Goal: Task Accomplishment & Management: Use online tool/utility

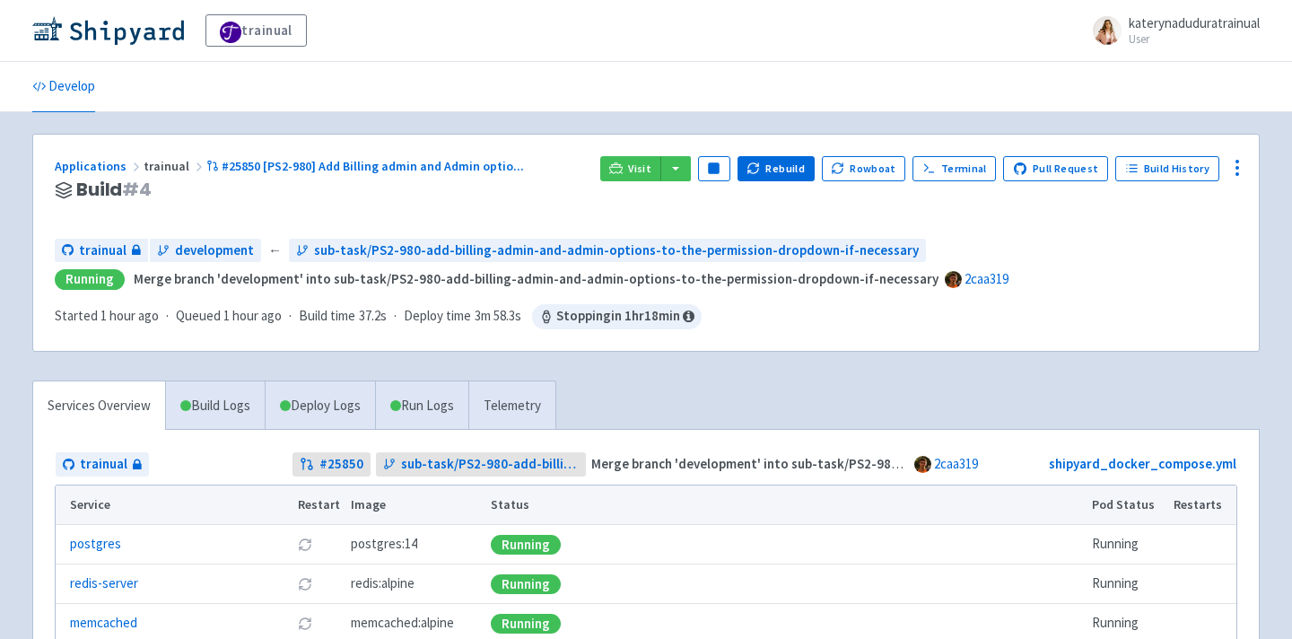
click at [895, 379] on div "Applications trainual #25850 [PS2-980] Add Billing admin and Admin optio ... Bu…" at bounding box center [645, 501] width 1227 height 734
click at [940, 368] on div "Applications trainual #25850 [PS2-980] Add Billing admin and Admin optio ... Bu…" at bounding box center [645, 501] width 1227 height 734
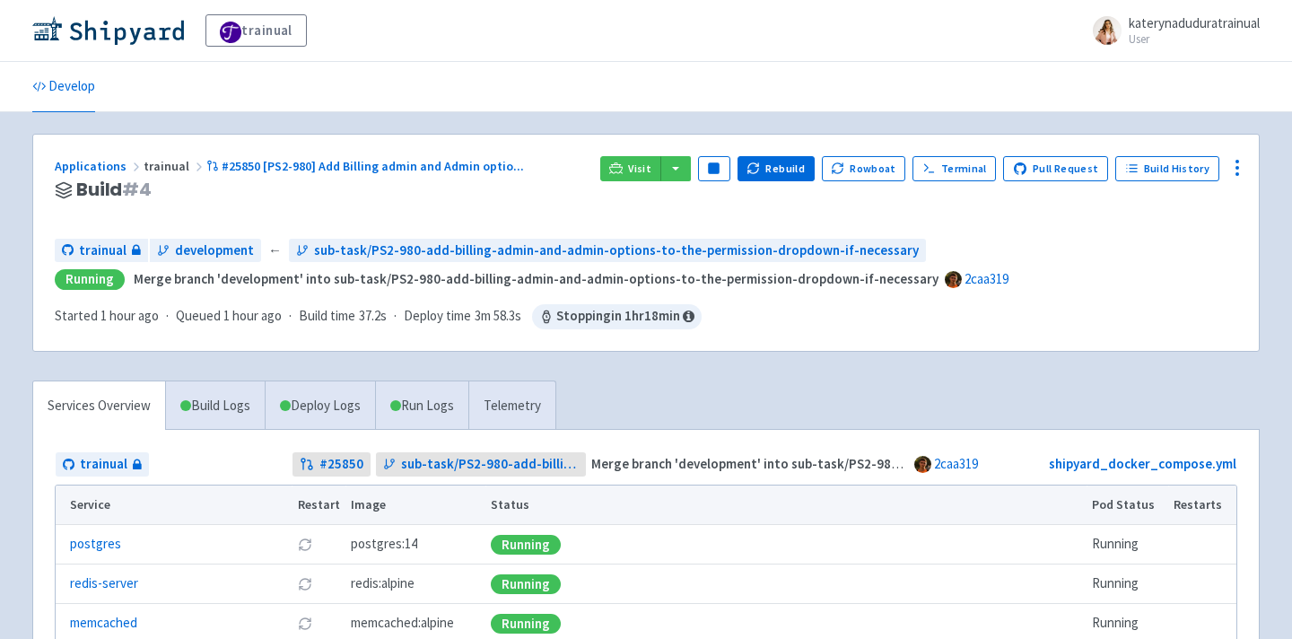
click at [940, 368] on div "Applications trainual #25850 [PS2-980] Add Billing admin and Admin optio ... Bu…" at bounding box center [645, 501] width 1227 height 734
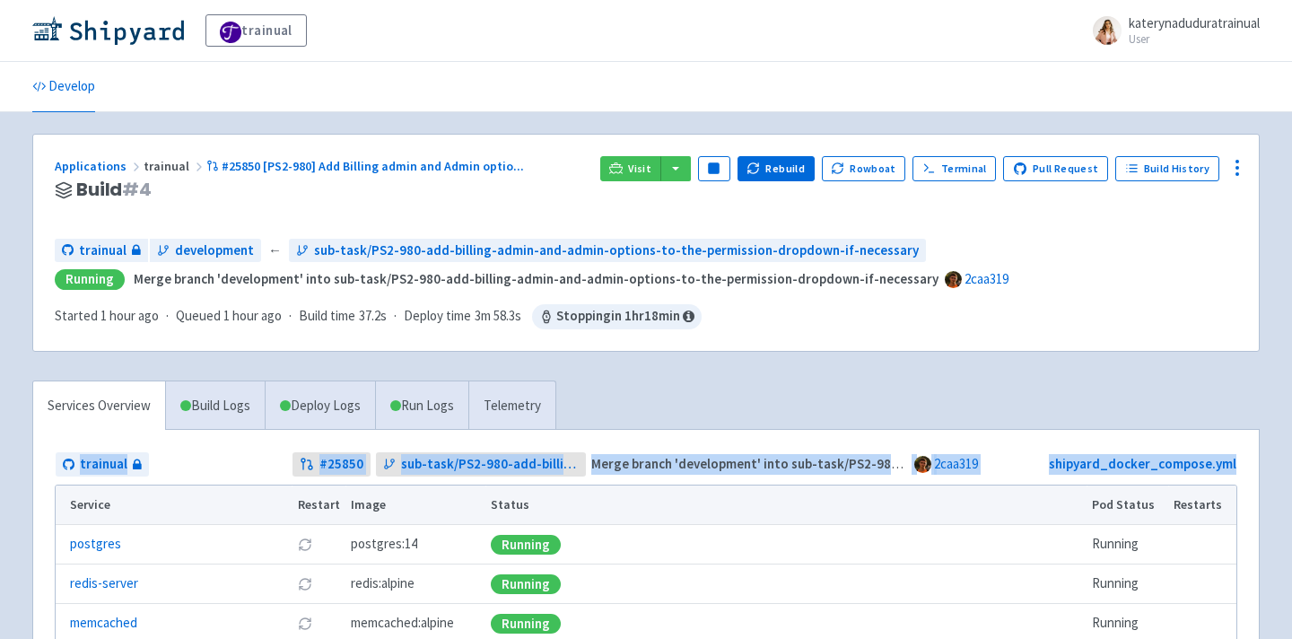
click at [940, 368] on div "Applications trainual #25850 [PS2-980] Add Billing admin and Admin optio ... Bu…" at bounding box center [645, 501] width 1227 height 734
click at [803, 416] on div "Services Overview Build Logs Deploy Logs Run Logs Telemetry trainual # 25850 su…" at bounding box center [646, 623] width 1249 height 487
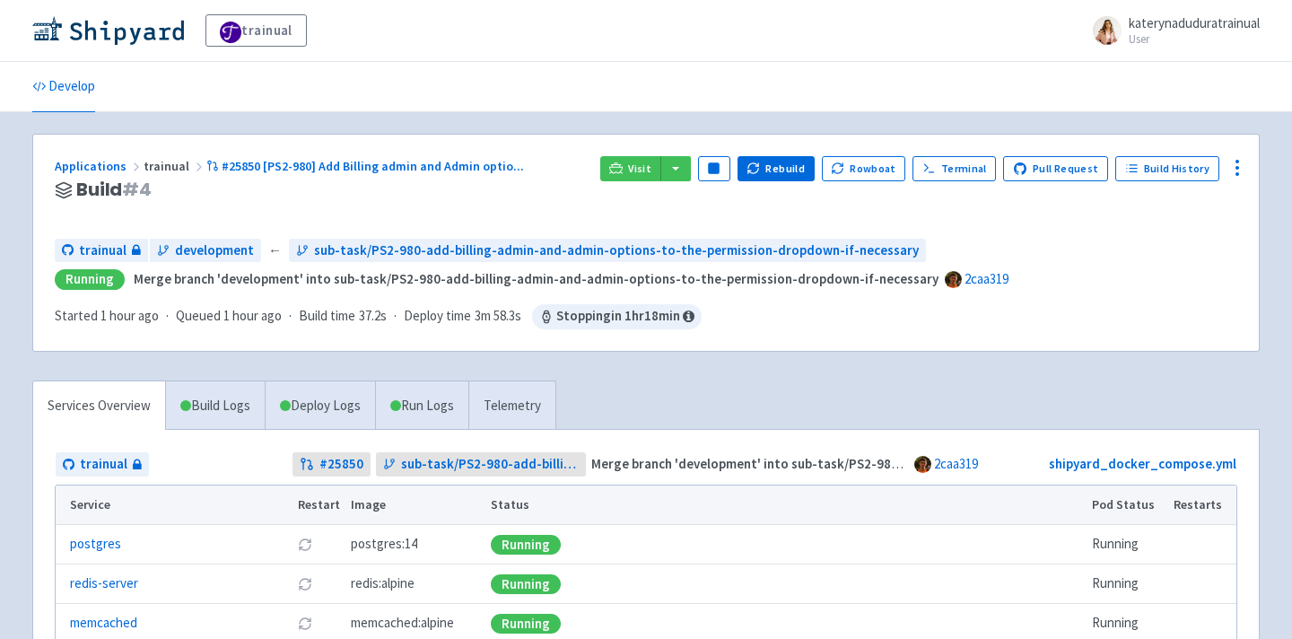
click at [803, 416] on div "Services Overview Build Logs Deploy Logs Run Logs Telemetry trainual # 25850 su…" at bounding box center [646, 623] width 1249 height 487
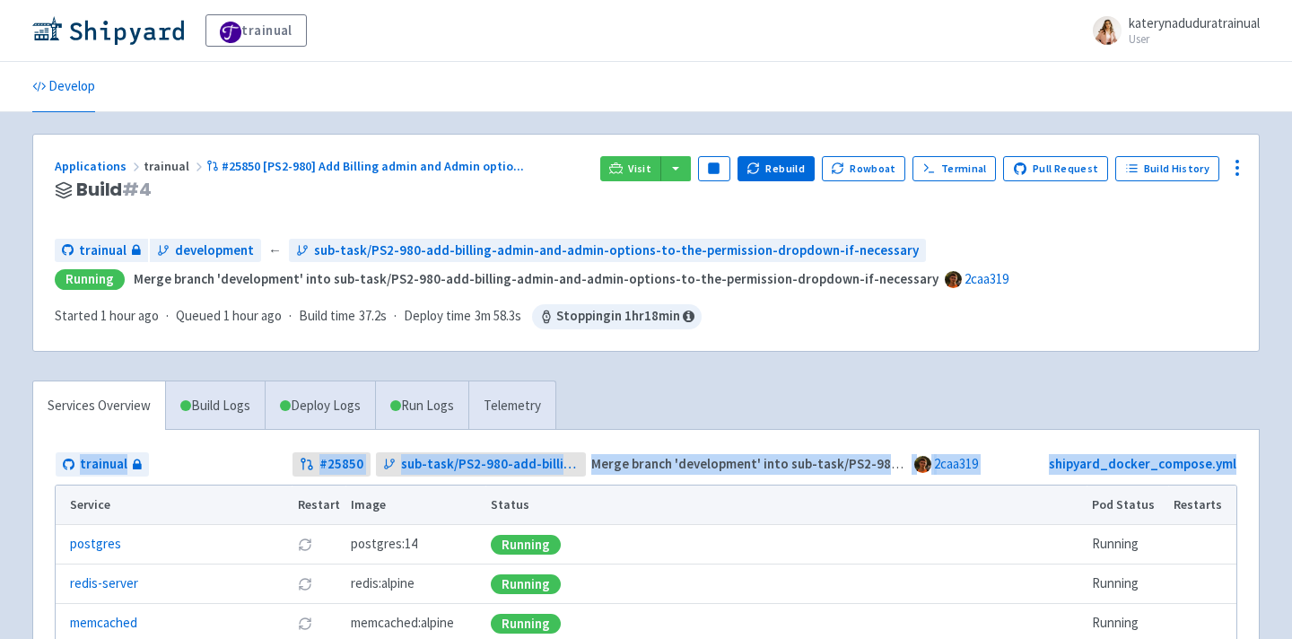
click at [902, 386] on div "Services Overview Build Logs Deploy Logs Run Logs Telemetry trainual # 25850 su…" at bounding box center [646, 623] width 1249 height 487
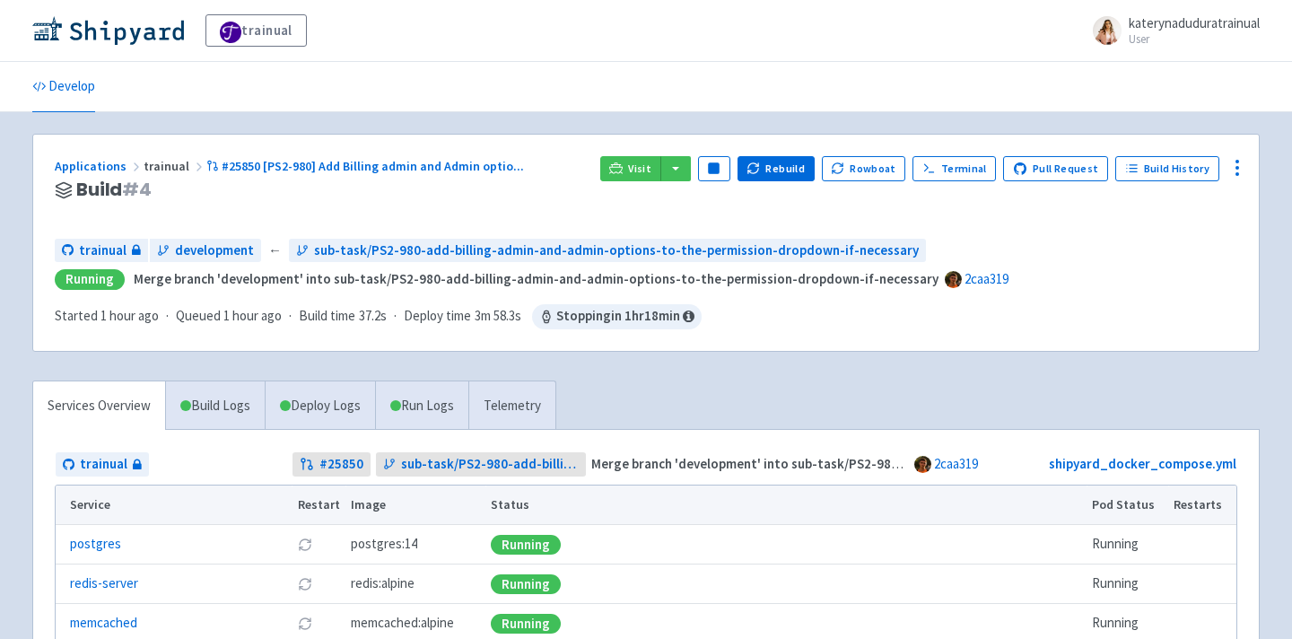
click at [902, 386] on div "Services Overview Build Logs Deploy Logs Run Logs Telemetry trainual # 25850 su…" at bounding box center [646, 623] width 1249 height 487
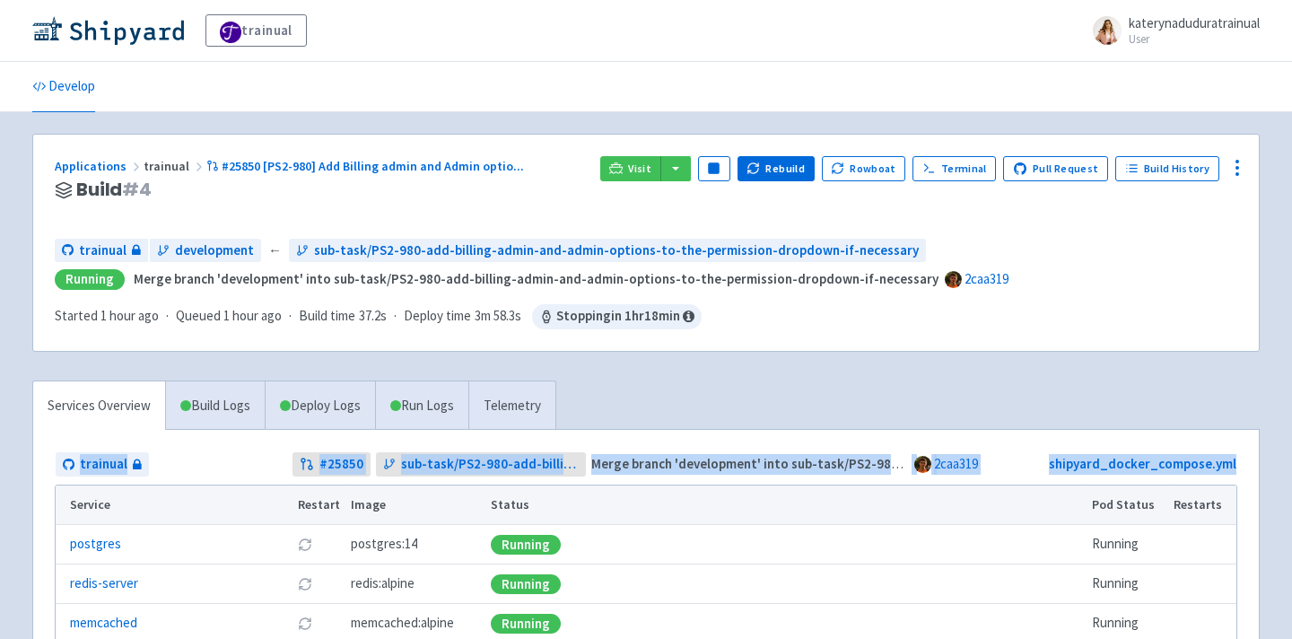
click at [902, 386] on div "Services Overview Build Logs Deploy Logs Run Logs Telemetry trainual # 25850 su…" at bounding box center [646, 623] width 1249 height 487
click at [993, 387] on div "Services Overview Build Logs Deploy Logs Run Logs Telemetry trainual # 25850 su…" at bounding box center [646, 623] width 1249 height 487
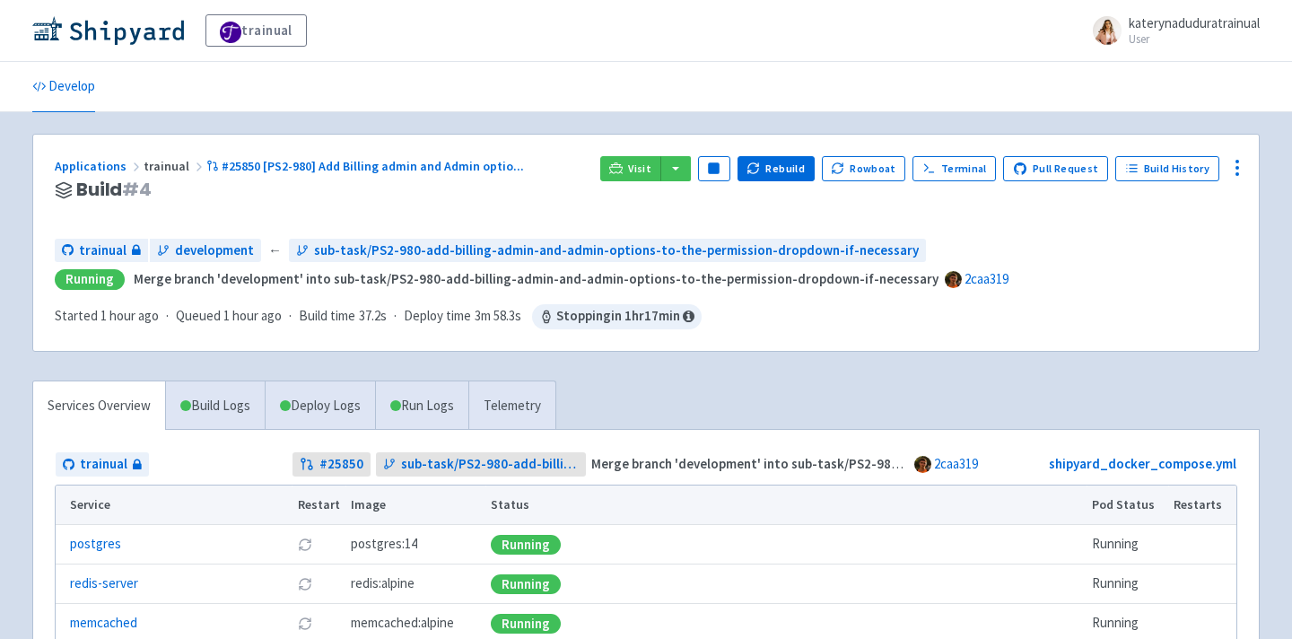
click at [663, 62] on ul "Develop" at bounding box center [646, 86] width 1249 height 49
click at [670, 39] on div "trainual katerynaduduratrainual User Profile Sign out" at bounding box center [645, 30] width 1227 height 32
click at [640, 5] on div "trainual katerynaduduratrainual User Profile Sign out" at bounding box center [646, 31] width 1292 height 62
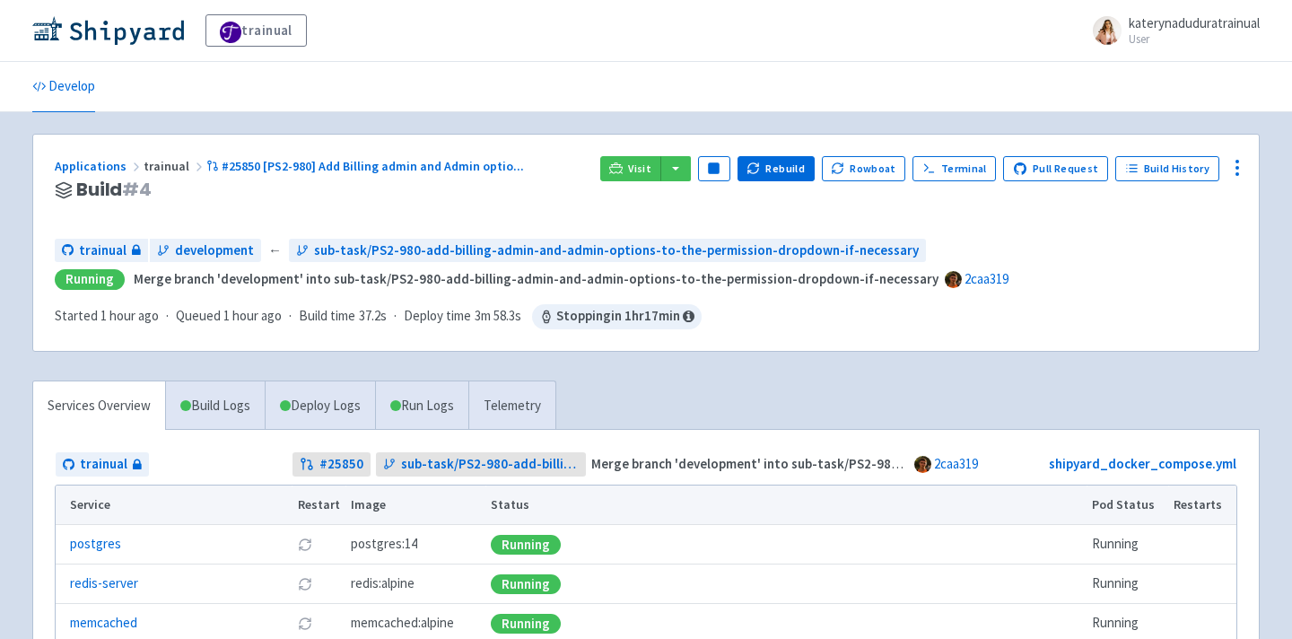
click at [640, 5] on div "trainual katerynaduduratrainual User Profile Sign out" at bounding box center [646, 31] width 1292 height 62
click at [689, 170] on button "button" at bounding box center [675, 168] width 31 height 25
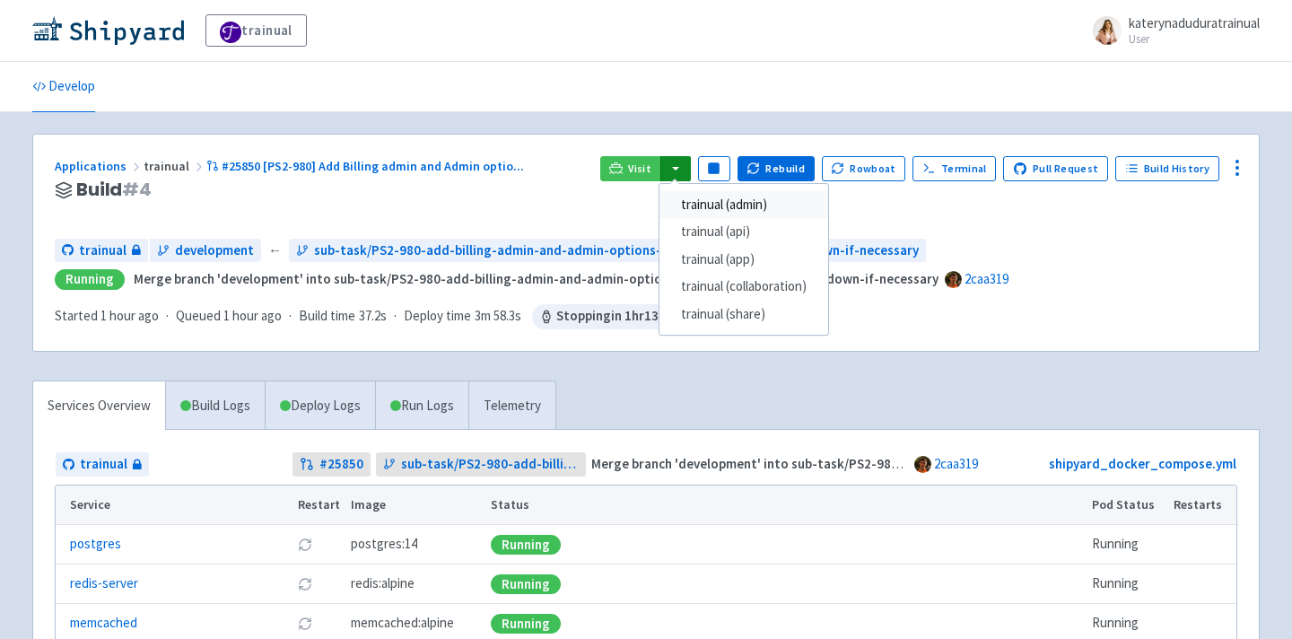
click at [729, 212] on link "trainual (admin)" at bounding box center [743, 205] width 169 height 28
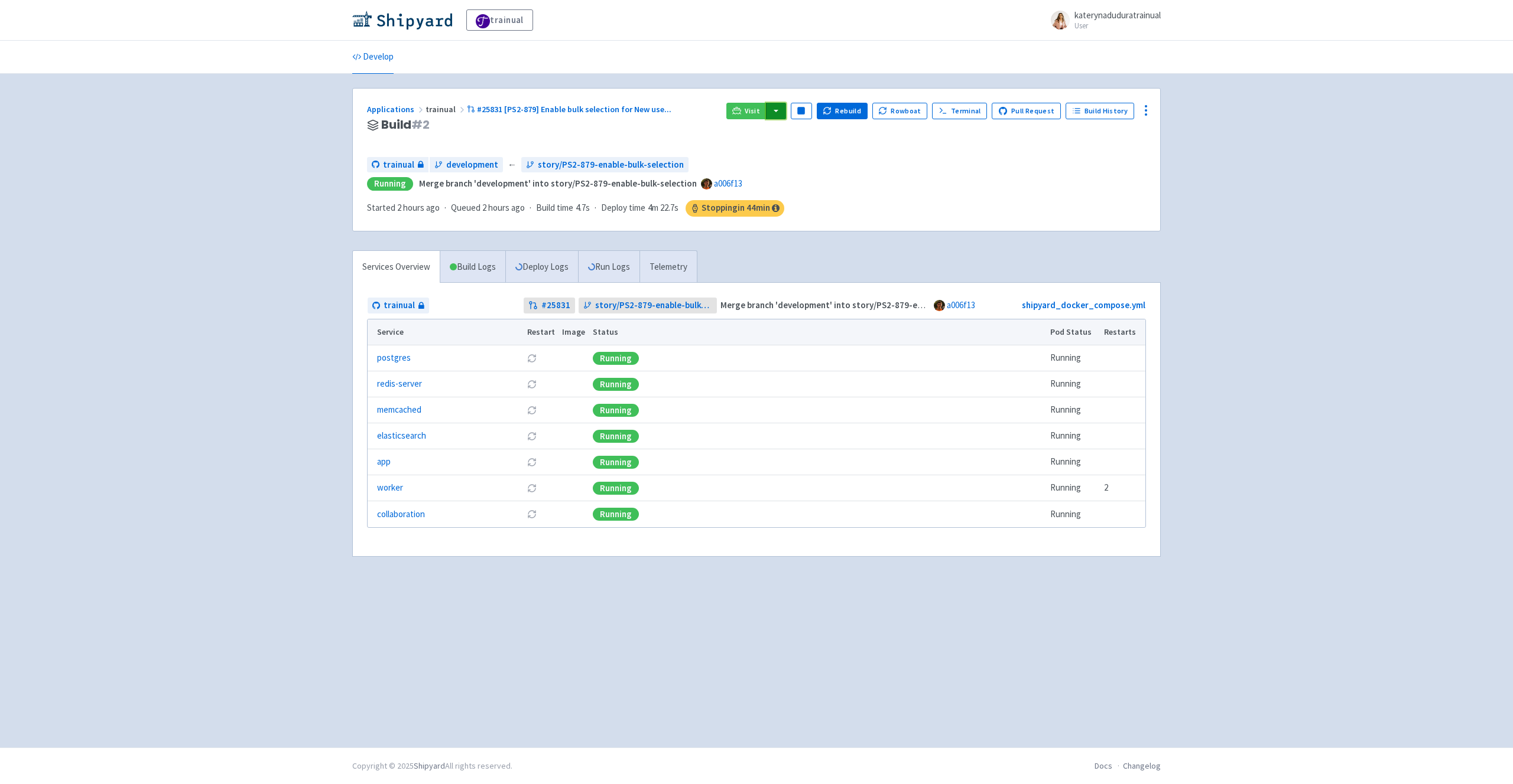
click at [786, 116] on button "button" at bounding box center [776, 111] width 20 height 16
click at [830, 135] on link "trainual (admin)" at bounding box center [821, 135] width 111 height 18
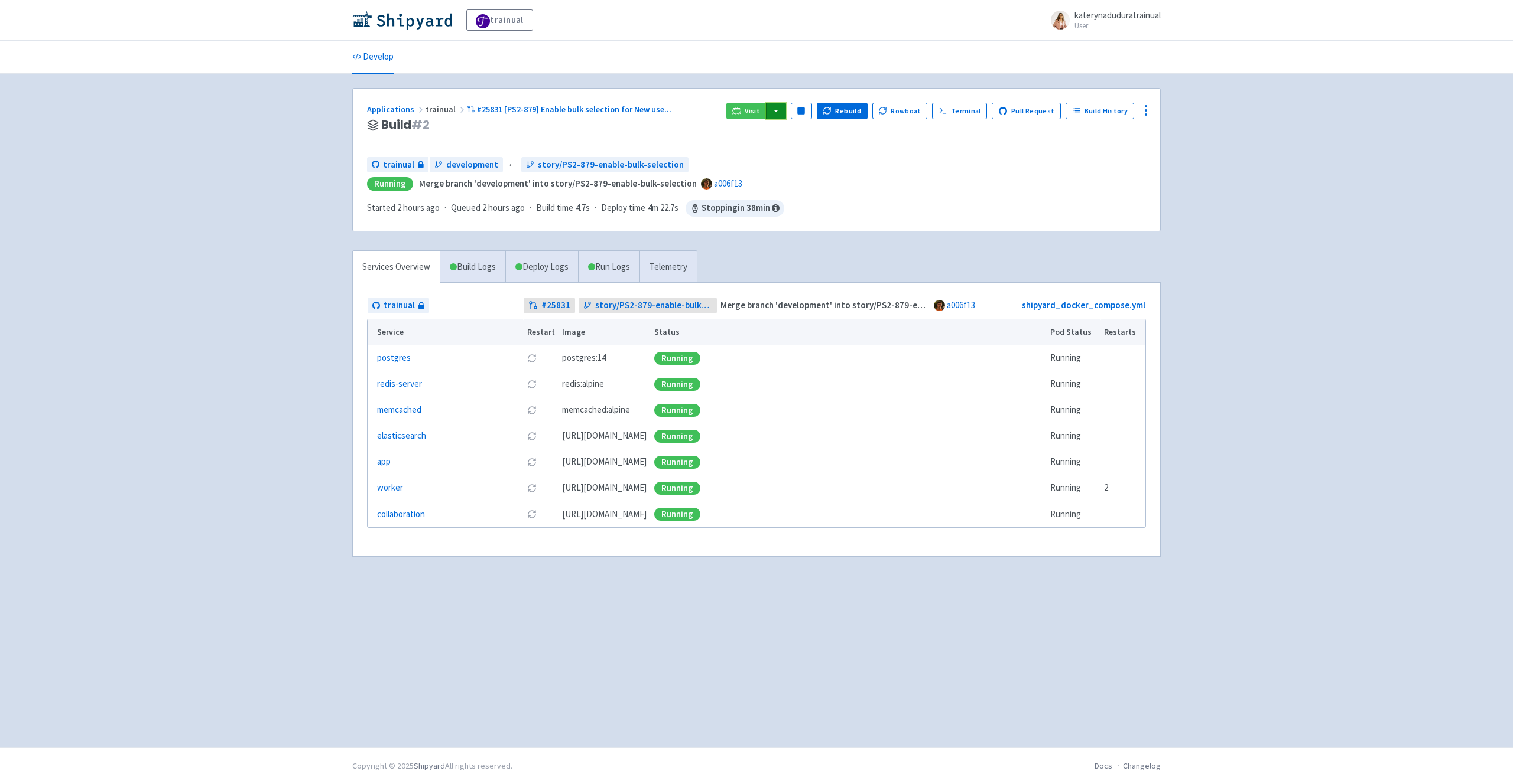
click at [781, 106] on button "button" at bounding box center [776, 111] width 20 height 16
click at [823, 132] on link "trainual (admin)" at bounding box center [821, 135] width 111 height 18
